Goal: Find specific page/section: Find specific page/section

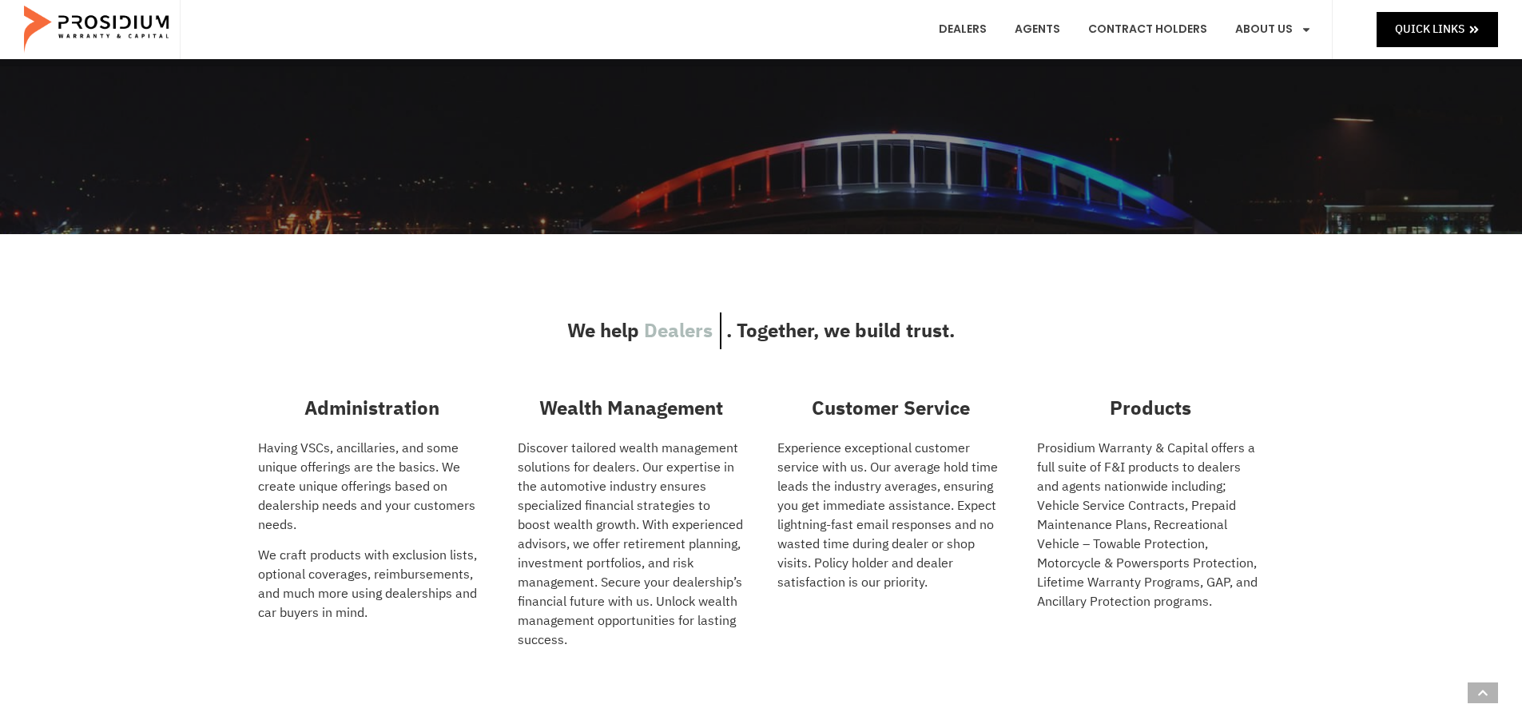
scroll to position [479, 0]
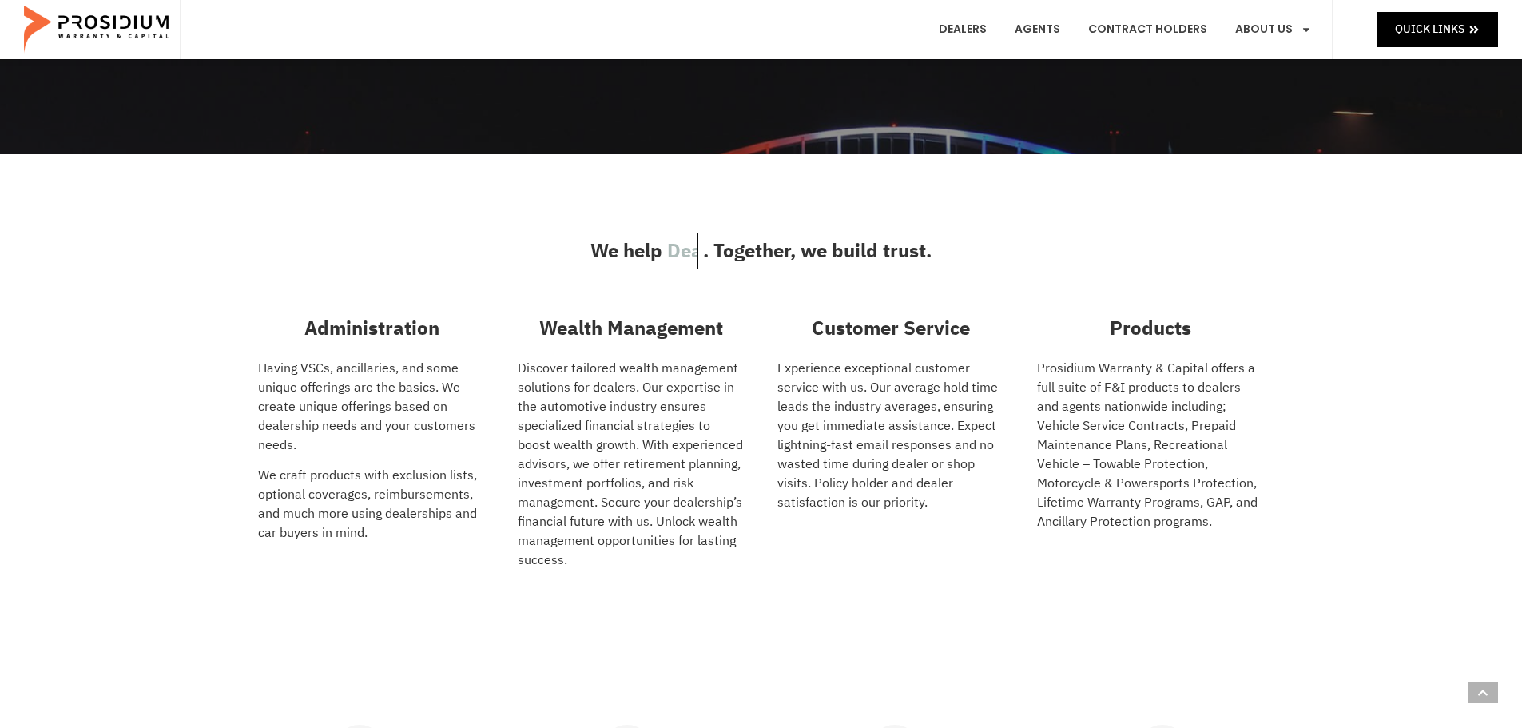
click at [842, 255] on span ". Together, we build trust." at bounding box center [817, 250] width 228 height 37
click at [842, 255] on span ". Together, we build trust." at bounding box center [803, 250] width 228 height 37
click at [912, 254] on span ". Together, we build trust." at bounding box center [837, 250] width 228 height 37
click at [925, 326] on h3 "Customer Service" at bounding box center [891, 328] width 228 height 29
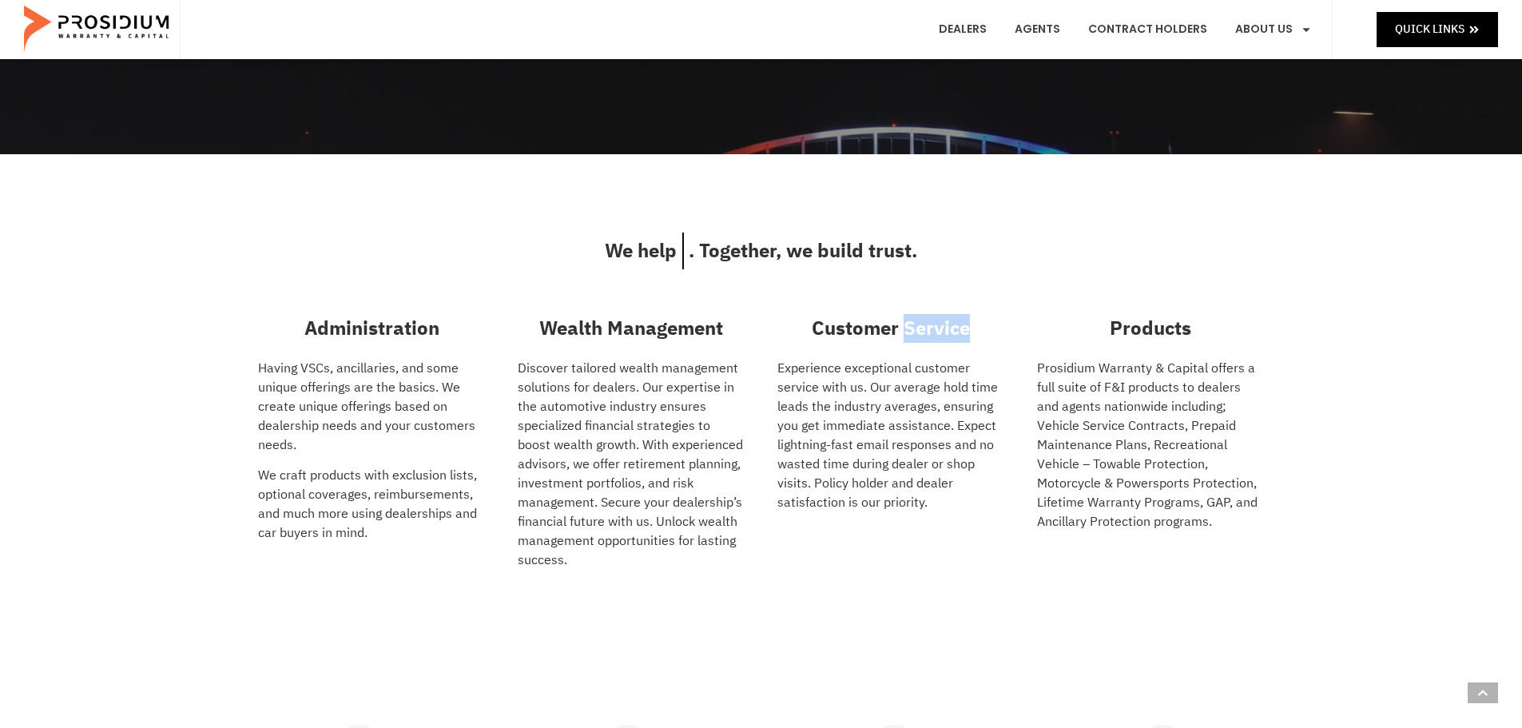
click at [924, 326] on h3 "Customer Service" at bounding box center [891, 328] width 228 height 29
click at [1170, 328] on h3 "Products" at bounding box center [1151, 328] width 228 height 29
click at [713, 328] on h3 "Wealth Management" at bounding box center [632, 328] width 228 height 29
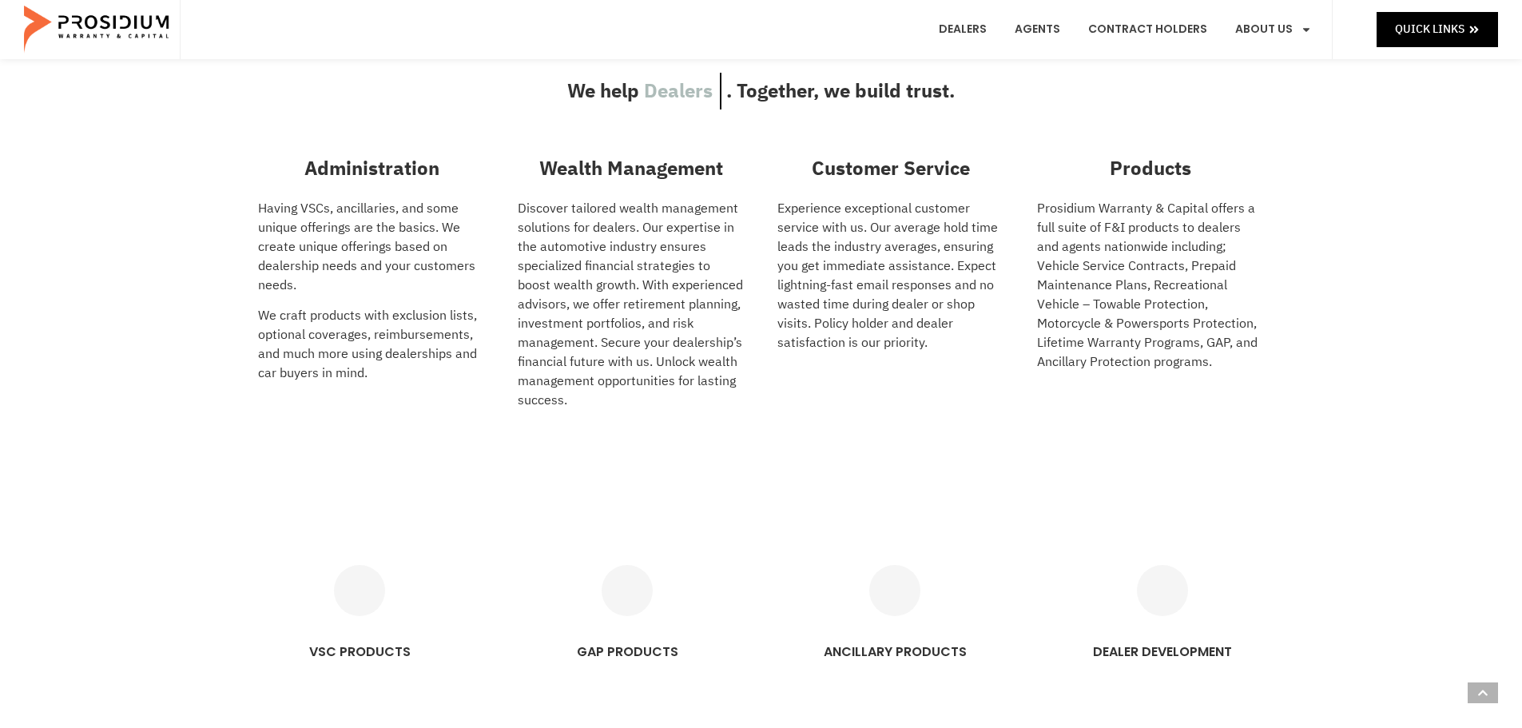
click at [737, 313] on p "Discover tailored wealth management solutions for dealers. Our expertise in the…" at bounding box center [632, 304] width 228 height 211
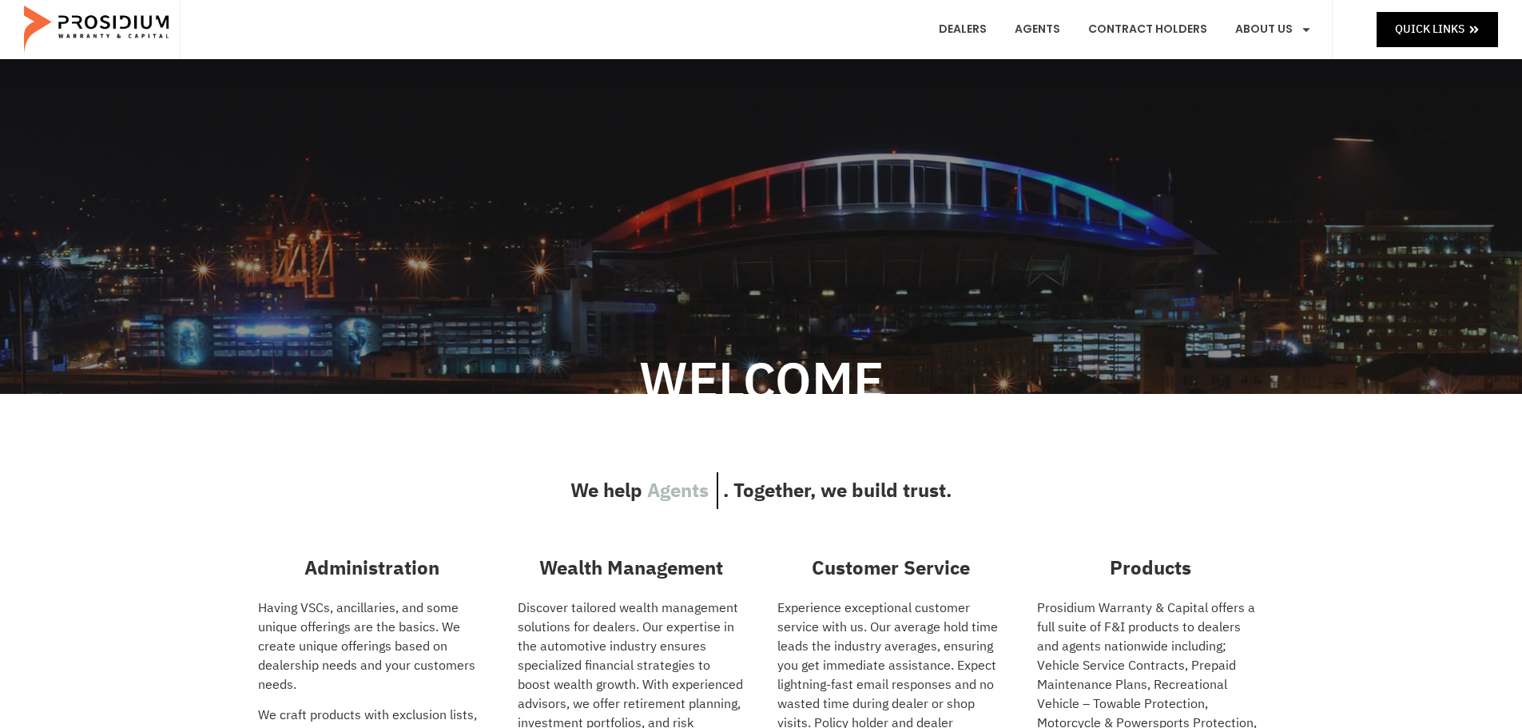
scroll to position [0, 0]
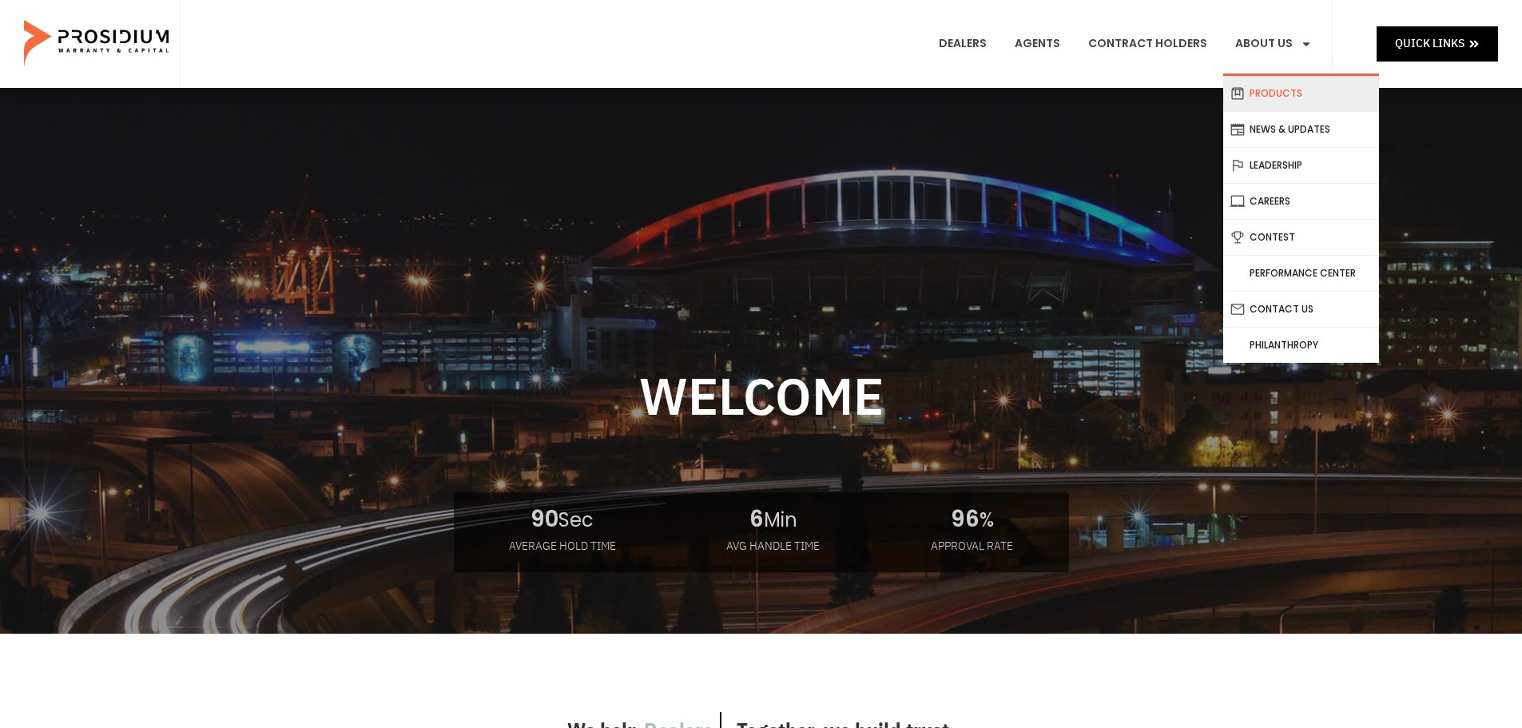
click at [1296, 89] on link "Products" at bounding box center [1301, 93] width 156 height 35
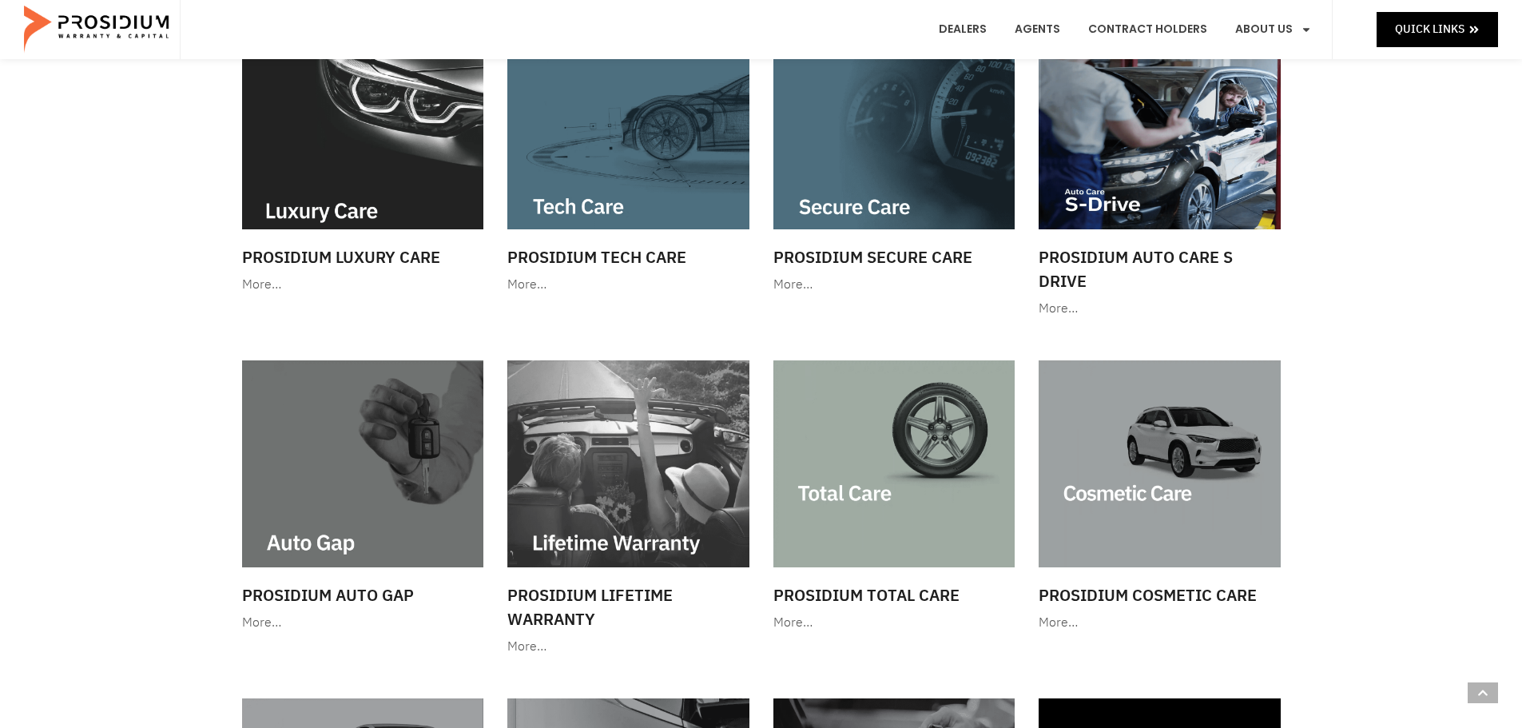
scroll to position [559, 0]
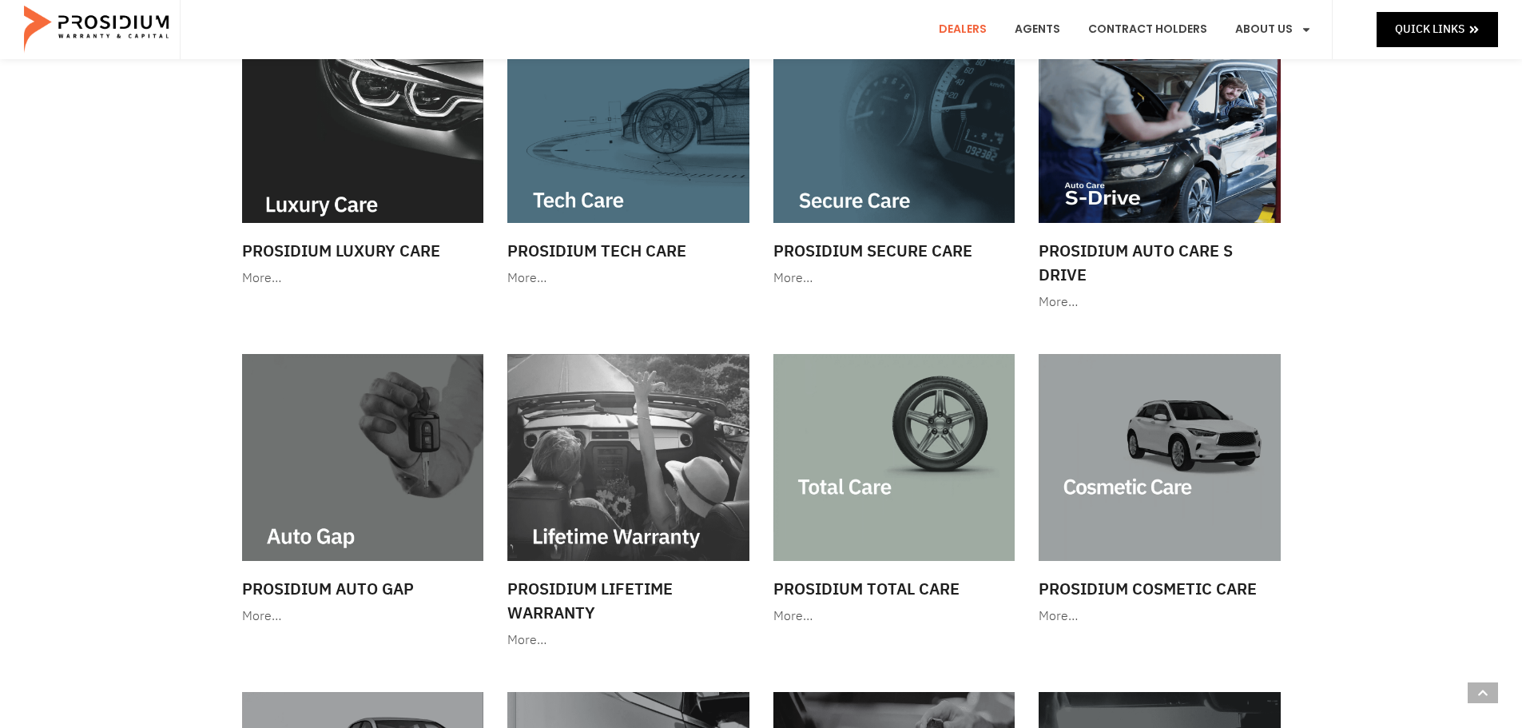
click at [976, 18] on link "Dealers" at bounding box center [963, 29] width 72 height 59
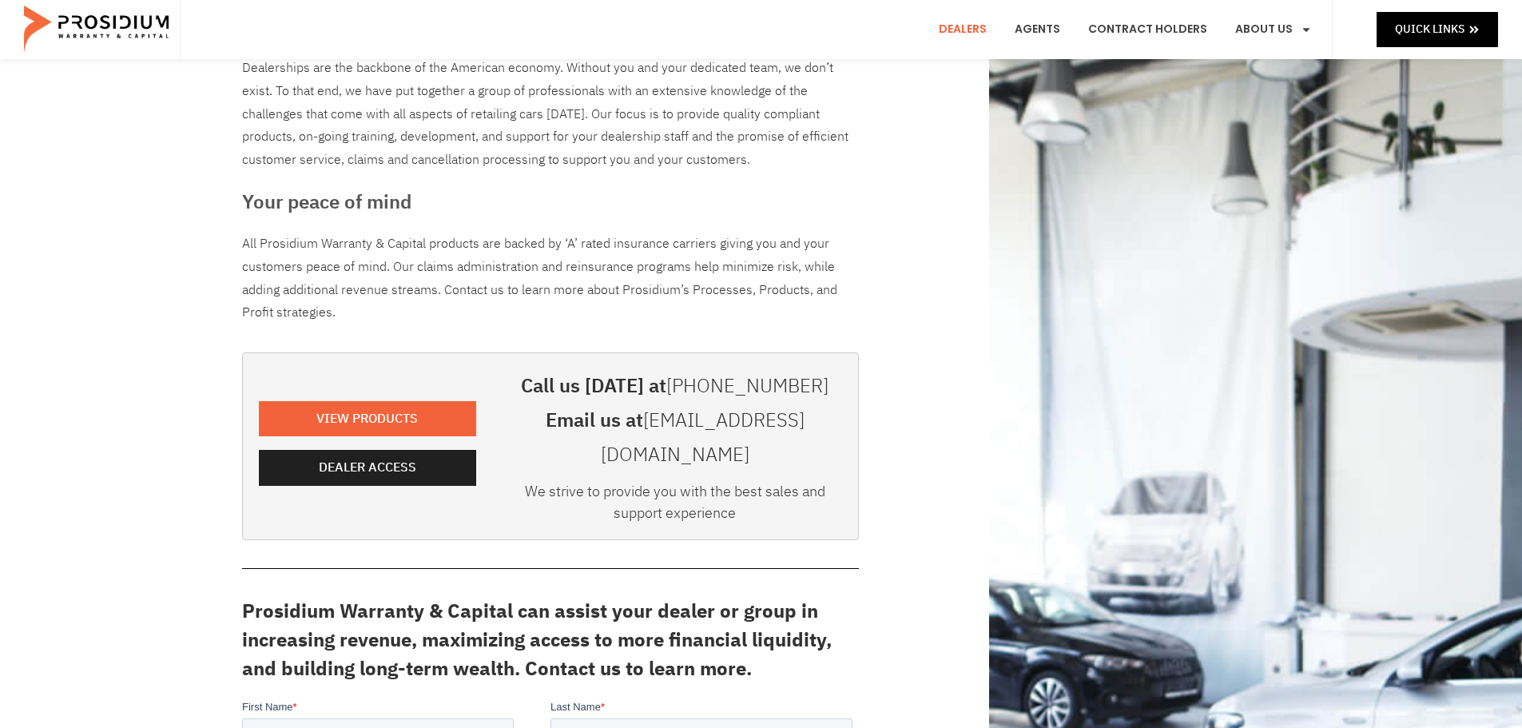
scroll to position [160, 0]
